Goal: Transaction & Acquisition: Purchase product/service

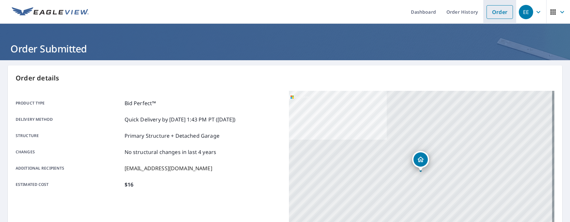
click at [491, 10] on link "Order" at bounding box center [500, 12] width 26 height 14
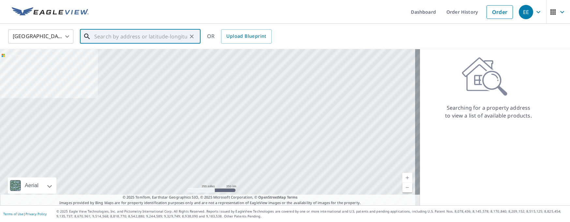
paste input "[STREET_ADDRESS]"
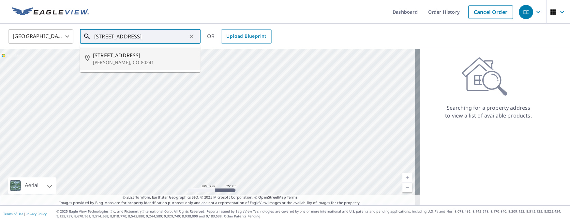
click at [135, 57] on span "[STREET_ADDRESS]" at bounding box center [144, 56] width 102 height 8
type input "[STREET_ADDRESS][PERSON_NAME]"
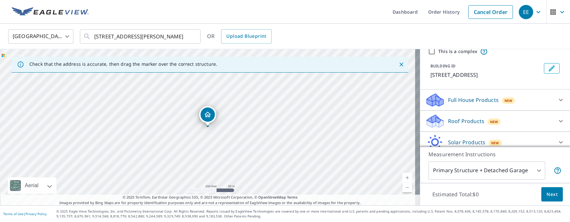
scroll to position [54, 0]
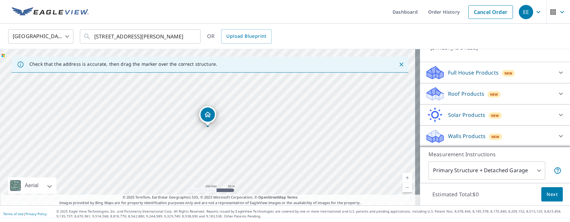
click at [448, 92] on p "Roof Products" at bounding box center [466, 94] width 36 height 8
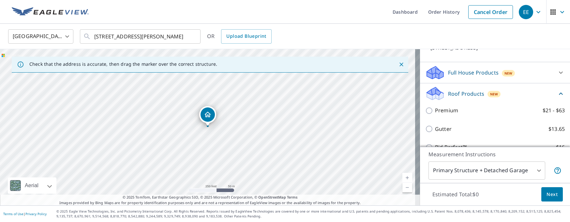
scroll to position [110, 0]
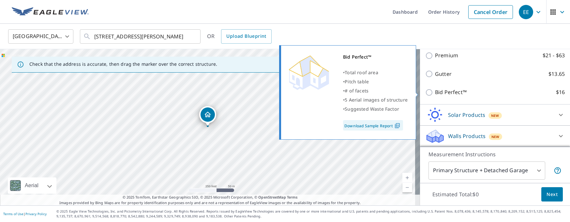
click at [425, 92] on input "Bid Perfect™ $16" at bounding box center [430, 93] width 10 height 8
checkbox input "true"
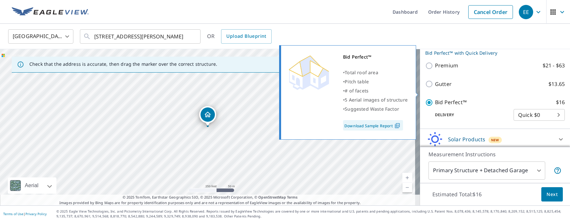
scroll to position [120, 0]
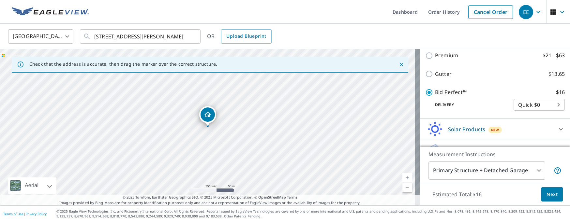
click at [547, 196] on span "Next" at bounding box center [552, 195] width 11 height 8
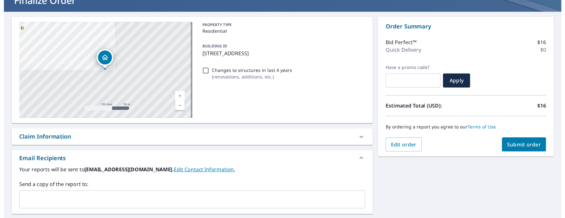
scroll to position [65, 0]
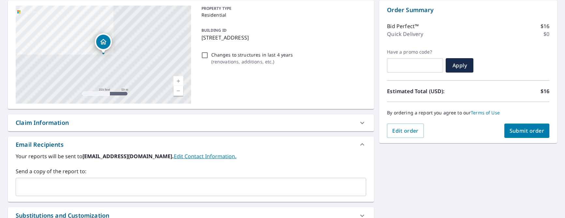
click at [115, 190] on input "text" at bounding box center [186, 186] width 335 height 12
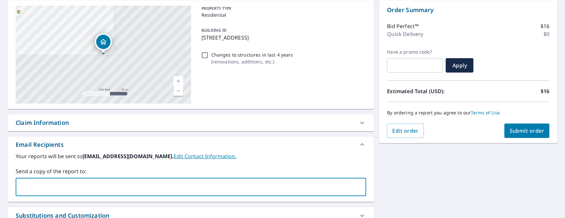
scroll to position [8, 0]
type input "[EMAIL_ADDRESS][DOMAIN_NAME]"
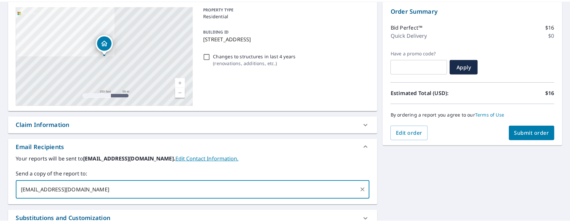
scroll to position [0, 0]
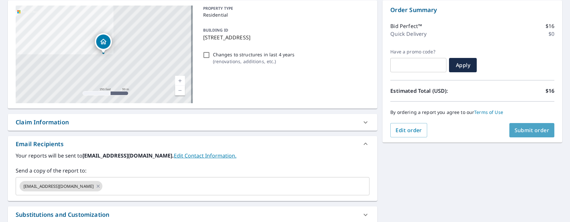
click at [532, 128] on span "Submit order" at bounding box center [532, 130] width 35 height 7
checkbox input "true"
